Goal: Task Accomplishment & Management: Manage account settings

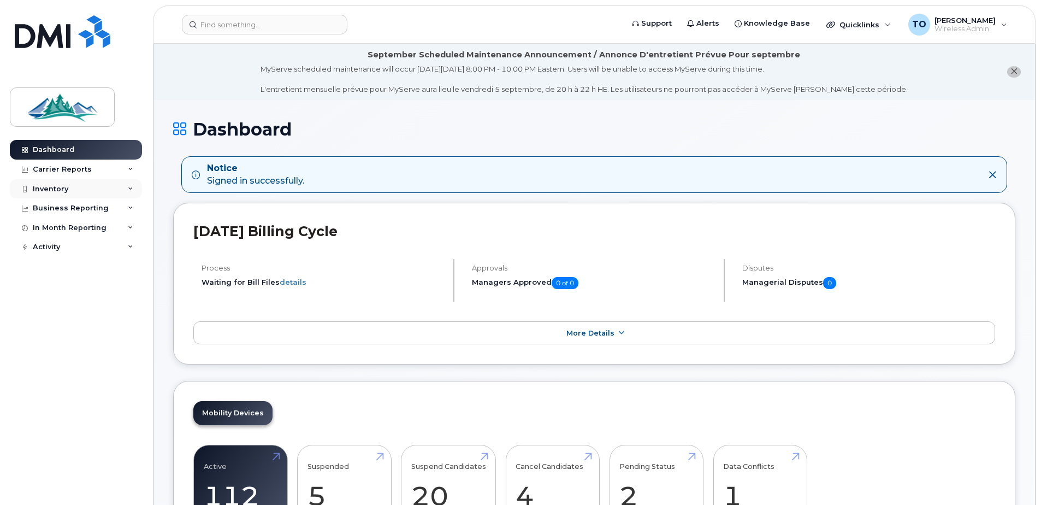
click at [62, 192] on div "Inventory" at bounding box center [51, 189] width 36 height 9
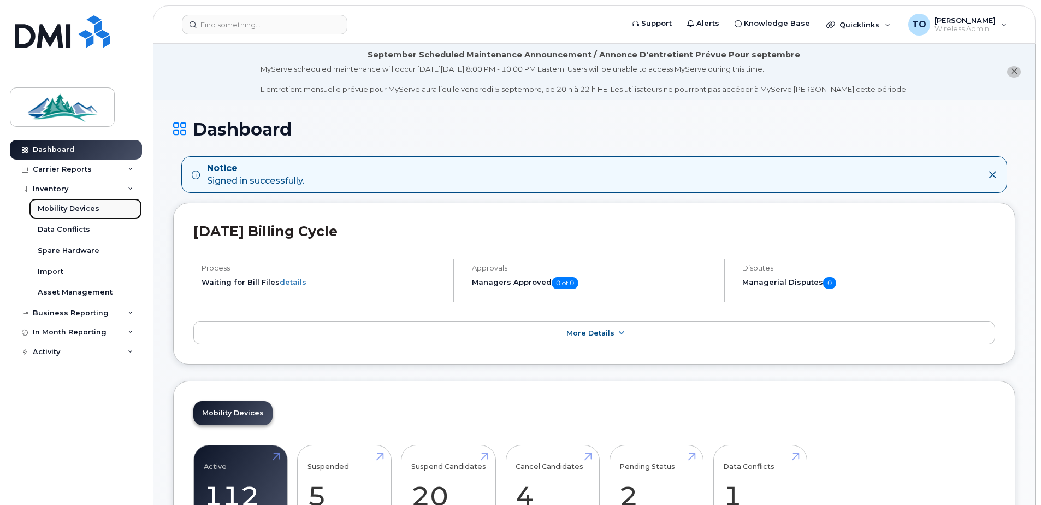
click at [66, 208] on div "Mobility Devices" at bounding box center [69, 209] width 62 height 10
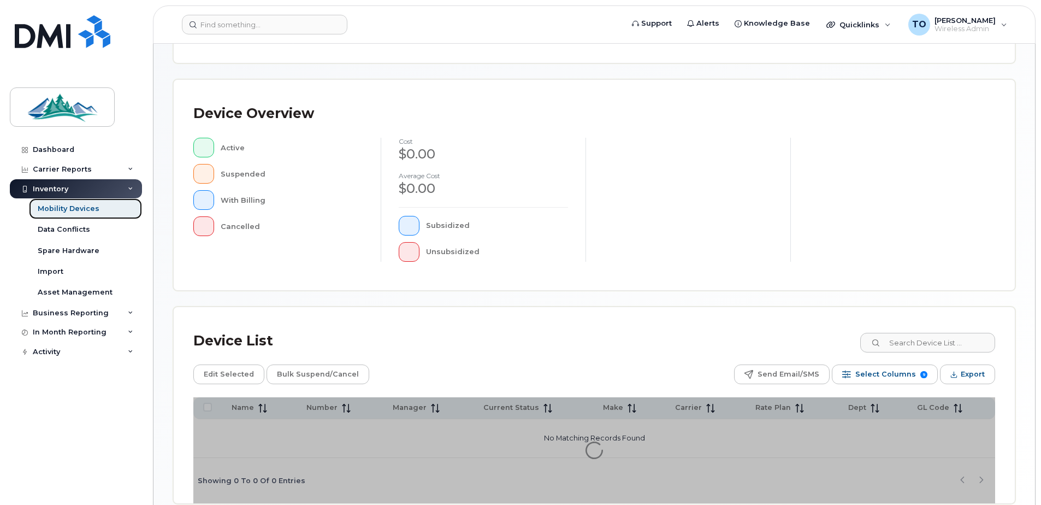
scroll to position [246, 0]
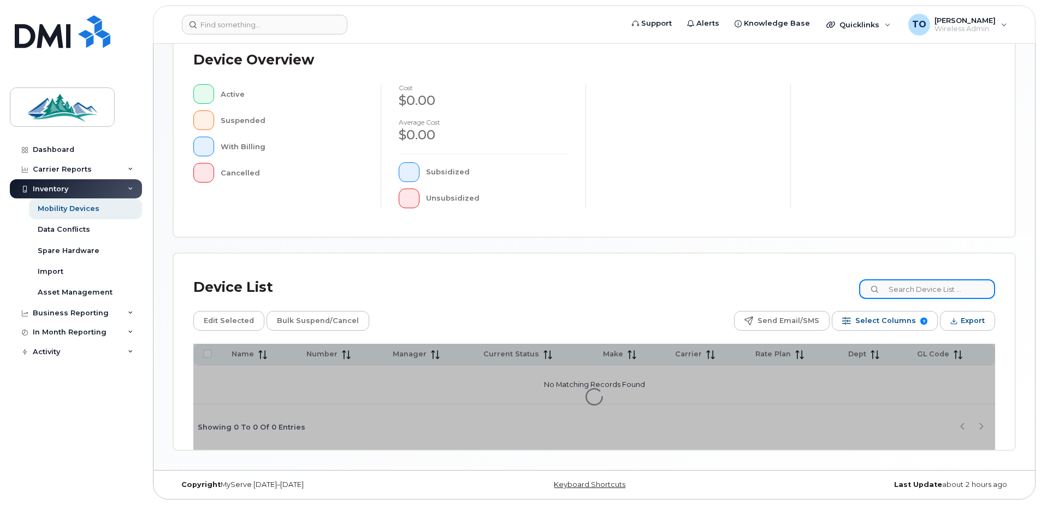
click at [954, 291] on div "Mobility Devices Devices Save Report Import from CSV Export to CSV Add Device F…" at bounding box center [594, 133] width 842 height 633
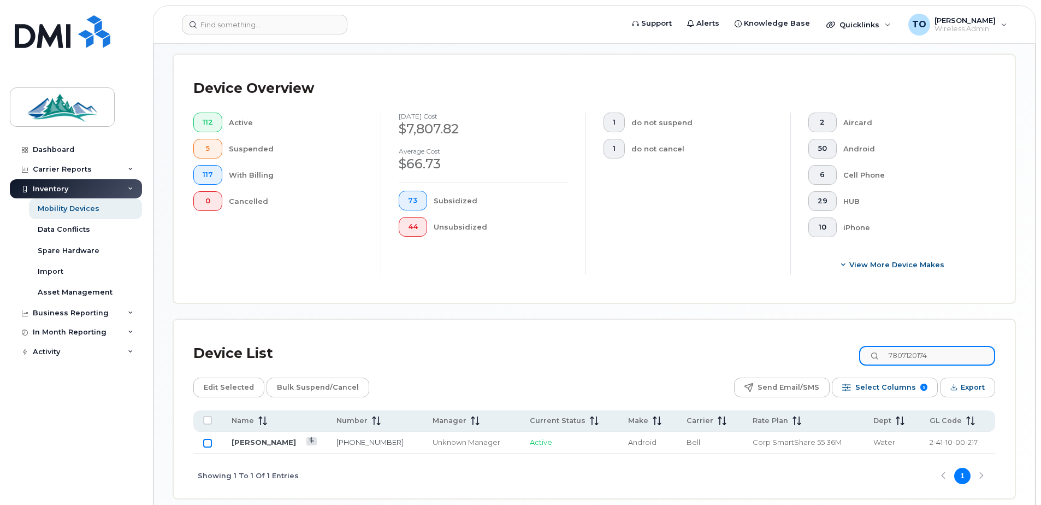
type input "7807120174"
click at [209, 444] on input "Row Unselected" at bounding box center [207, 443] width 9 height 9
checkbox input "true"
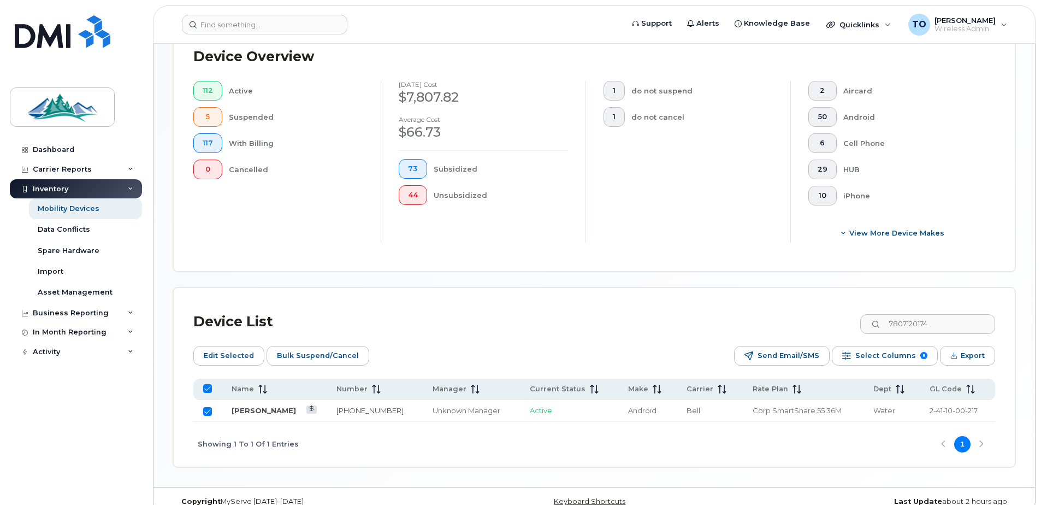
scroll to position [295, 0]
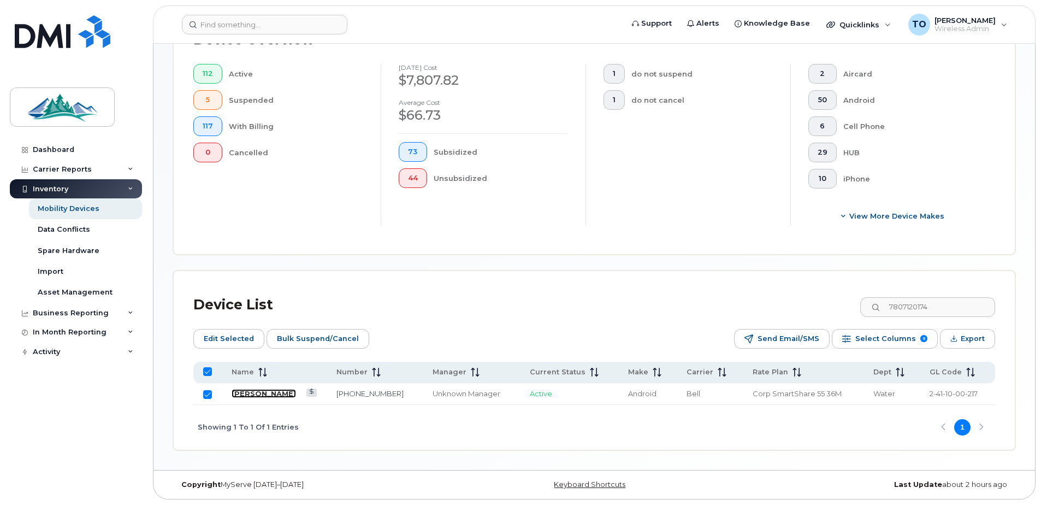
click at [255, 392] on link "[PERSON_NAME]" at bounding box center [264, 393] width 64 height 9
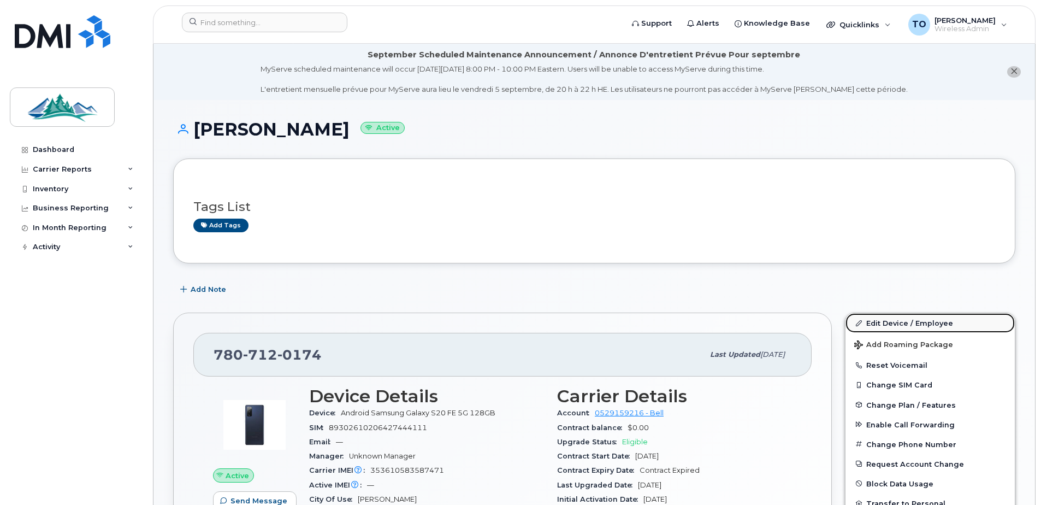
click at [900, 325] on link "Edit Device / Employee" at bounding box center [930, 323] width 169 height 20
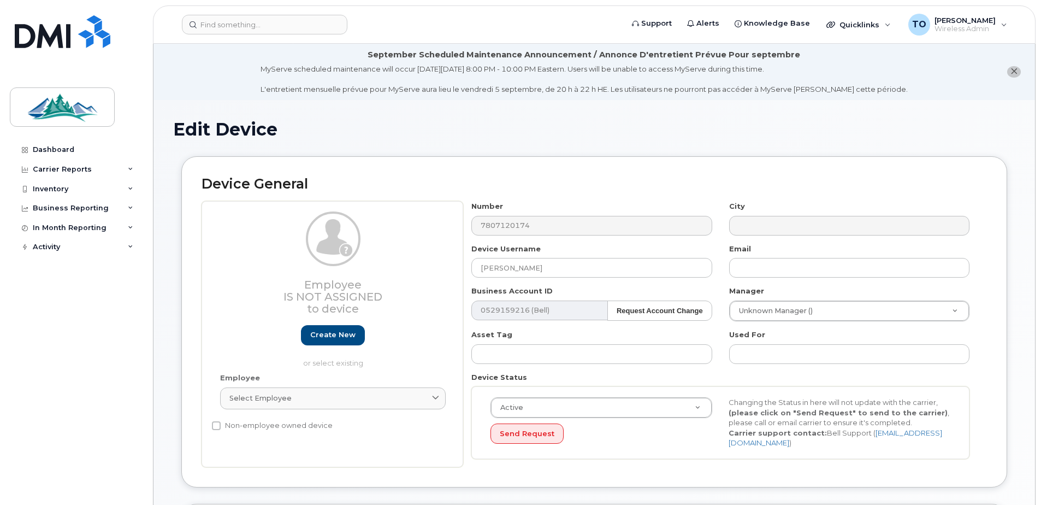
select select "4308147"
select select "4308167"
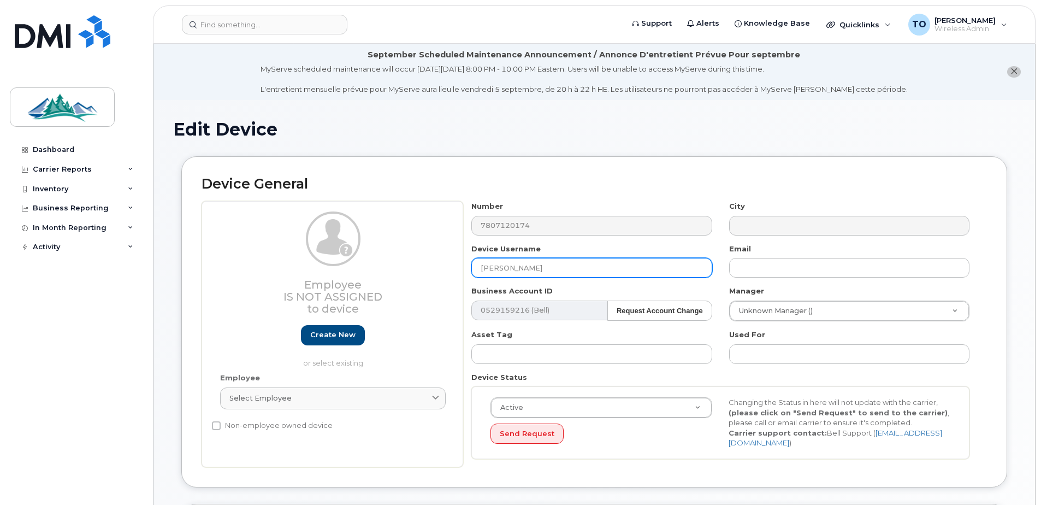
click at [598, 270] on input "Stacy Brillon" at bounding box center [591, 268] width 240 height 20
drag, startPoint x: 582, startPoint y: 265, endPoint x: 465, endPoint y: 268, distance: 116.4
click at [465, 268] on div "Device Username Stacy Brillon" at bounding box center [591, 261] width 257 height 34
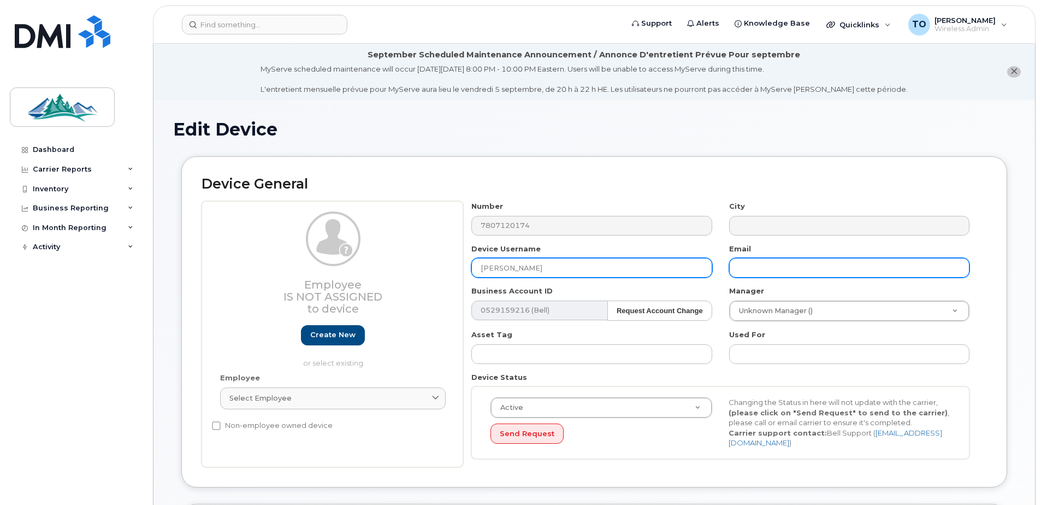
type input "Lewis Ferguson"
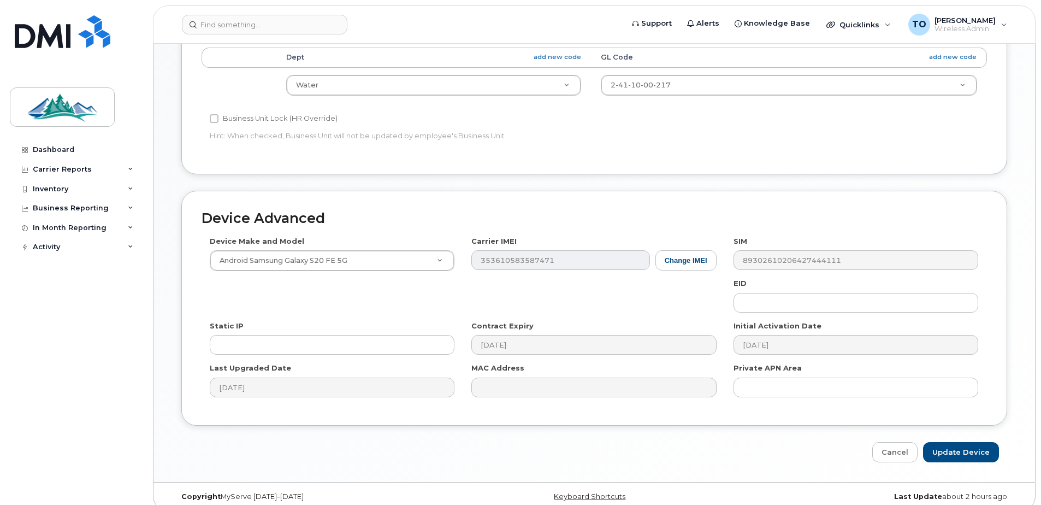
scroll to position [513, 0]
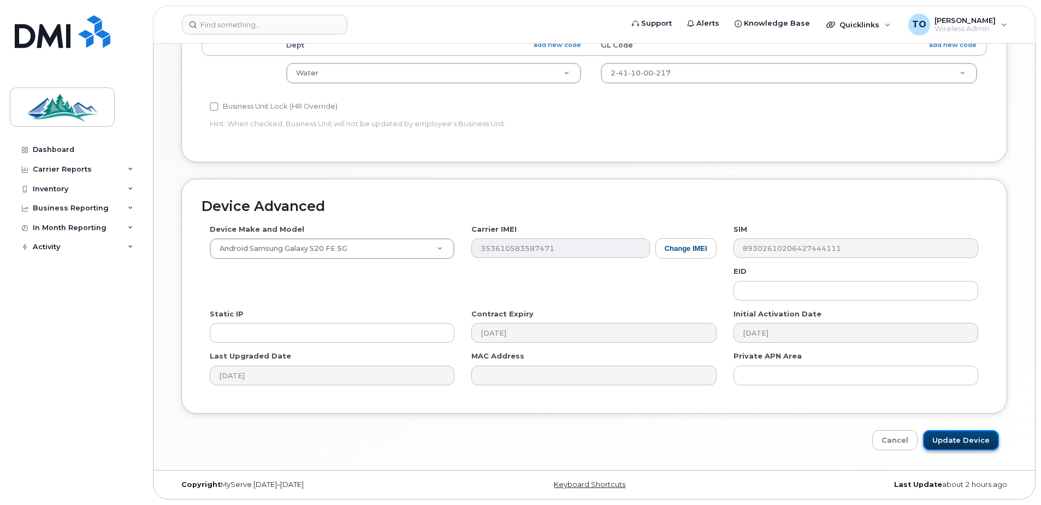
click at [958, 440] on input "Update Device" at bounding box center [961, 440] width 76 height 20
type input "Saving..."
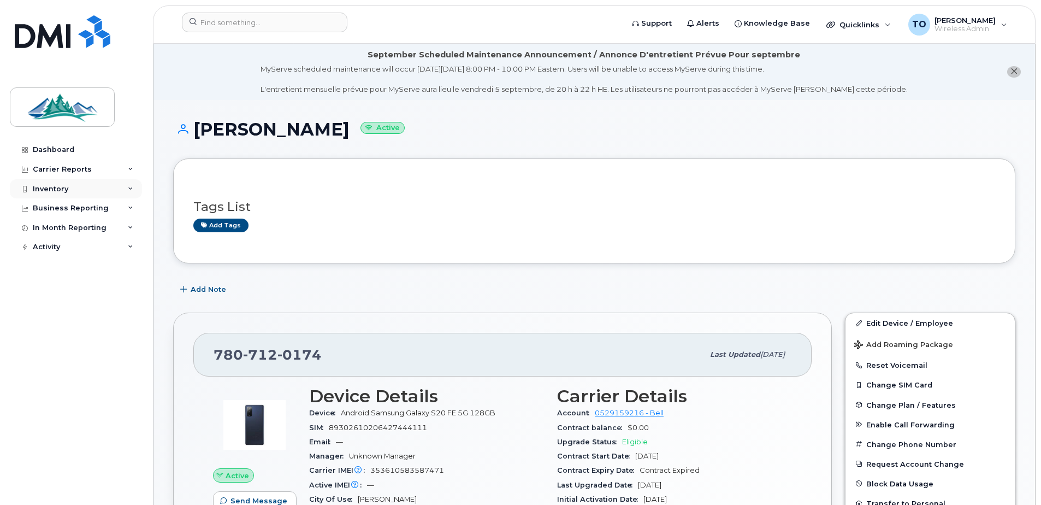
click at [54, 192] on div "Inventory" at bounding box center [51, 189] width 36 height 9
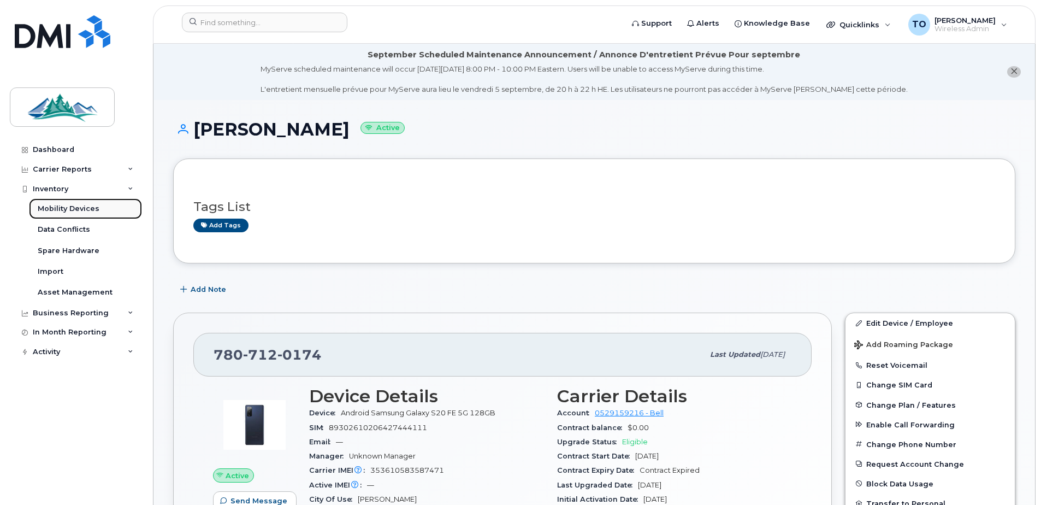
click at [64, 210] on div "Mobility Devices" at bounding box center [69, 209] width 62 height 10
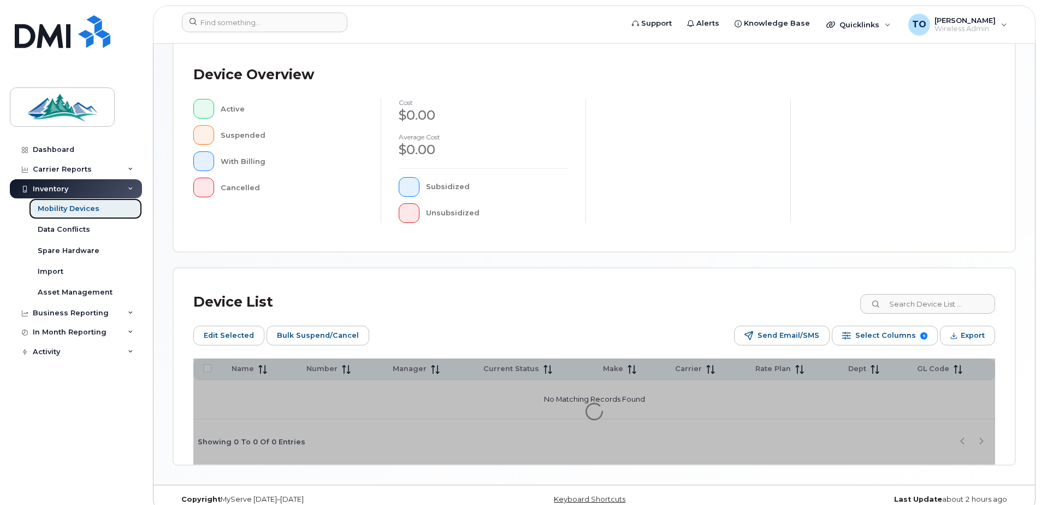
scroll to position [266, 0]
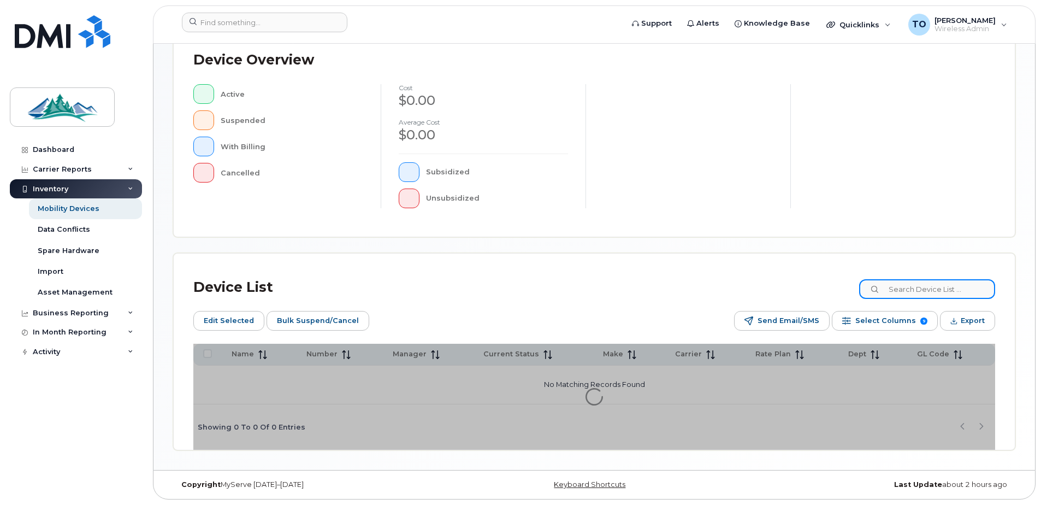
click at [913, 295] on input at bounding box center [927, 289] width 136 height 20
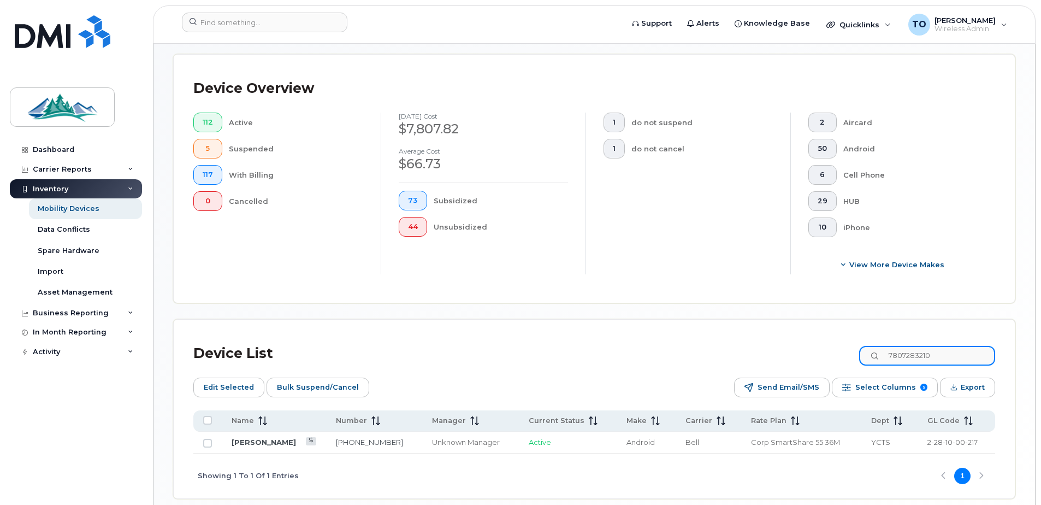
drag, startPoint x: 959, startPoint y: 353, endPoint x: 844, endPoint y: 345, distance: 115.0
click at [844, 345] on div "Device List 7807283210" at bounding box center [594, 353] width 802 height 28
click at [905, 357] on input "7807287120" at bounding box center [927, 356] width 136 height 20
drag, startPoint x: 965, startPoint y: 346, endPoint x: 831, endPoint y: 356, distance: 134.1
click at [831, 356] on div "Device List 7807287120" at bounding box center [594, 353] width 802 height 28
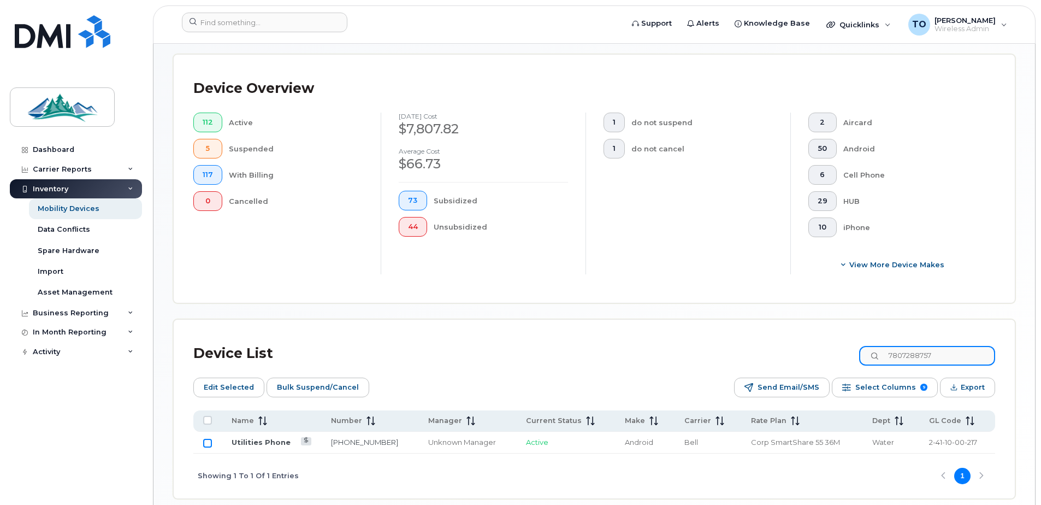
type input "7807288757"
click at [205, 442] on input "Row Unselected" at bounding box center [207, 443] width 9 height 9
checkbox input "true"
click at [235, 441] on link "Utilities Phone" at bounding box center [261, 442] width 59 height 9
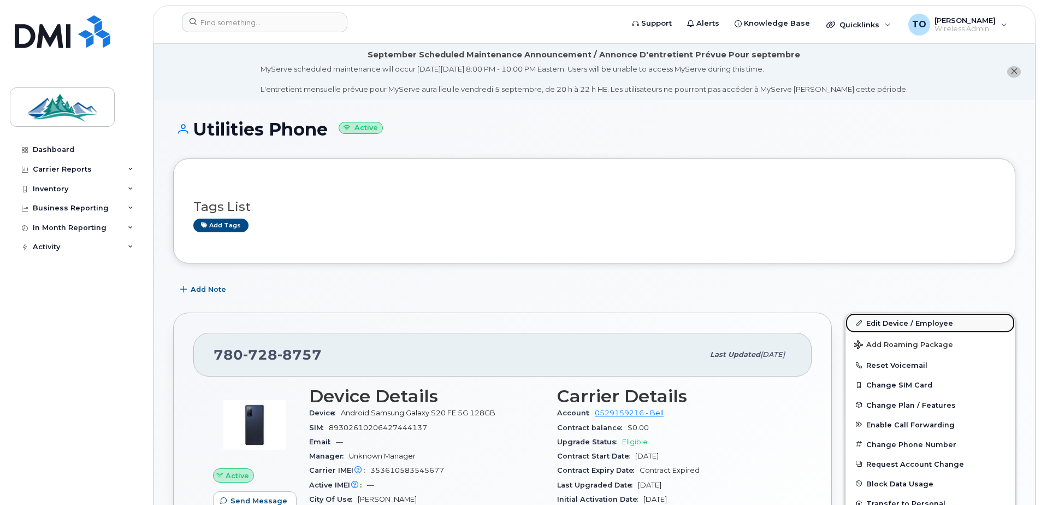
click at [877, 325] on link "Edit Device / Employee" at bounding box center [930, 323] width 169 height 20
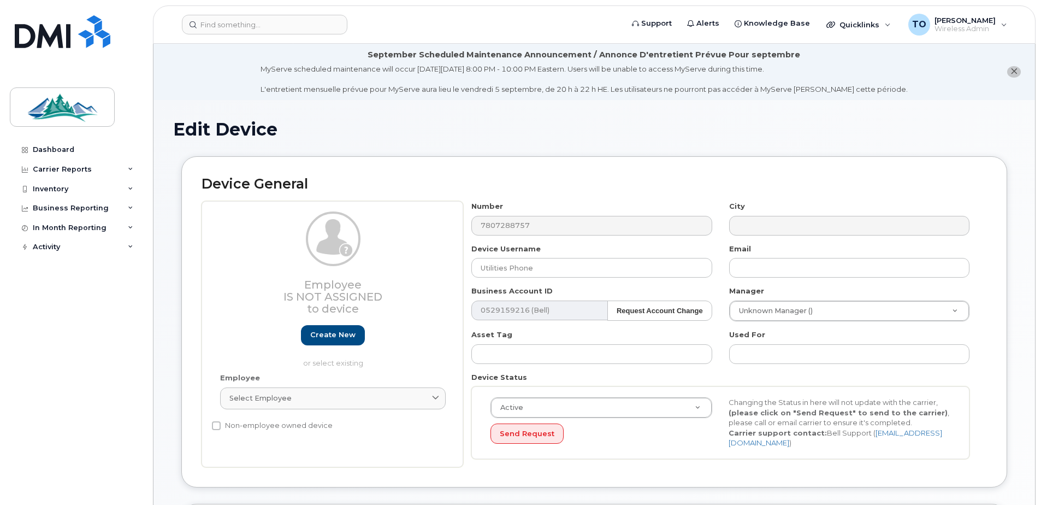
select select "4308147"
select select "4308167"
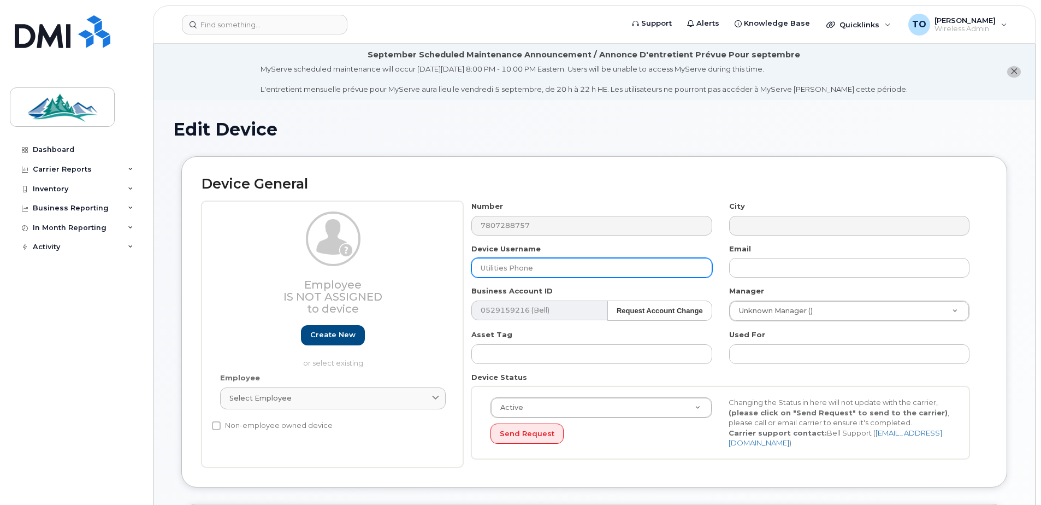
click at [548, 269] on input "Utilities Phone" at bounding box center [591, 268] width 240 height 20
drag, startPoint x: 548, startPoint y: 269, endPoint x: 433, endPoint y: 274, distance: 115.3
click at [433, 274] on div "Employee Is not assigned to device Create new or select existing Employee Selec…" at bounding box center [594, 334] width 785 height 266
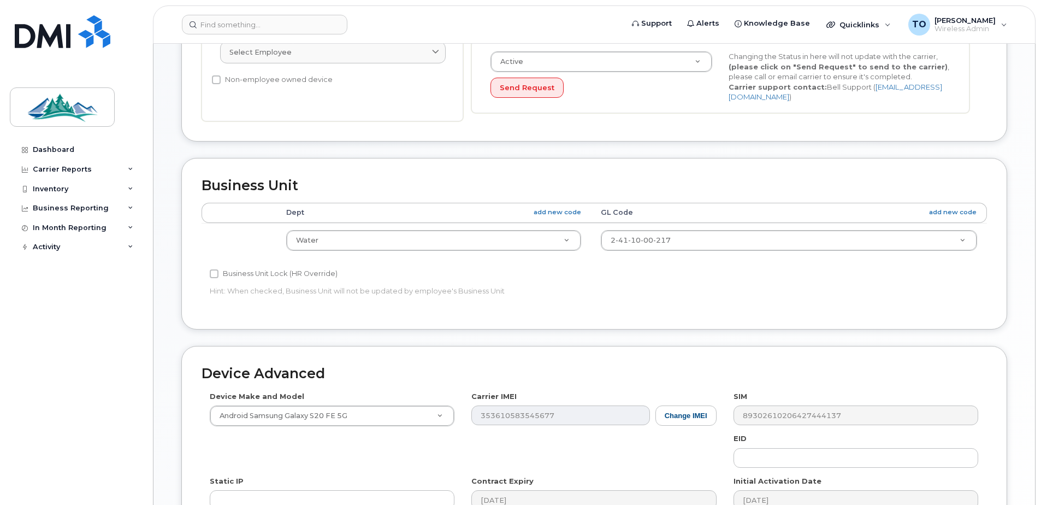
scroll to position [513, 0]
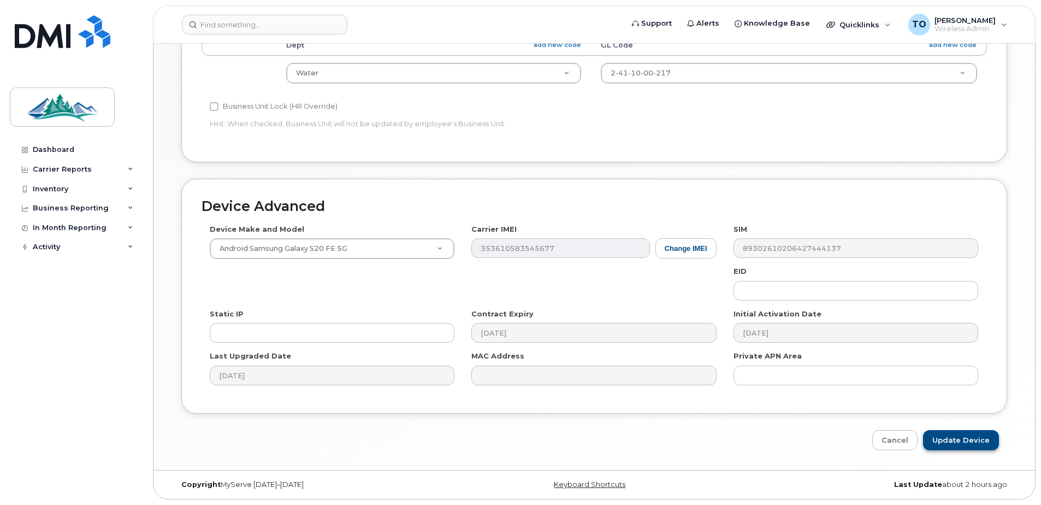
type input "[PERSON_NAME]"
click at [952, 443] on input "Update Device" at bounding box center [961, 440] width 76 height 20
type input "Saving..."
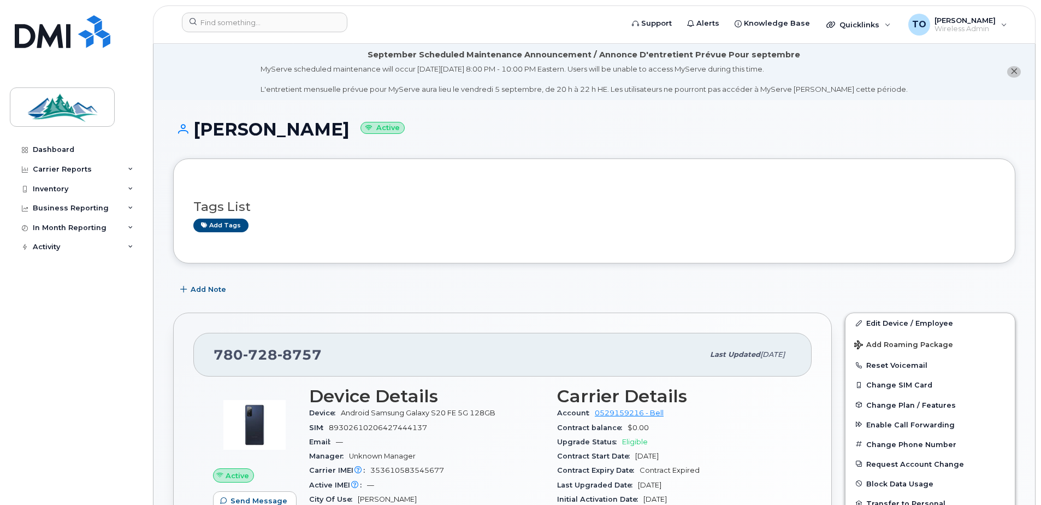
click at [581, 120] on h1 "[PERSON_NAME] Active" at bounding box center [594, 129] width 842 height 19
